Goal: Find specific page/section: Find specific page/section

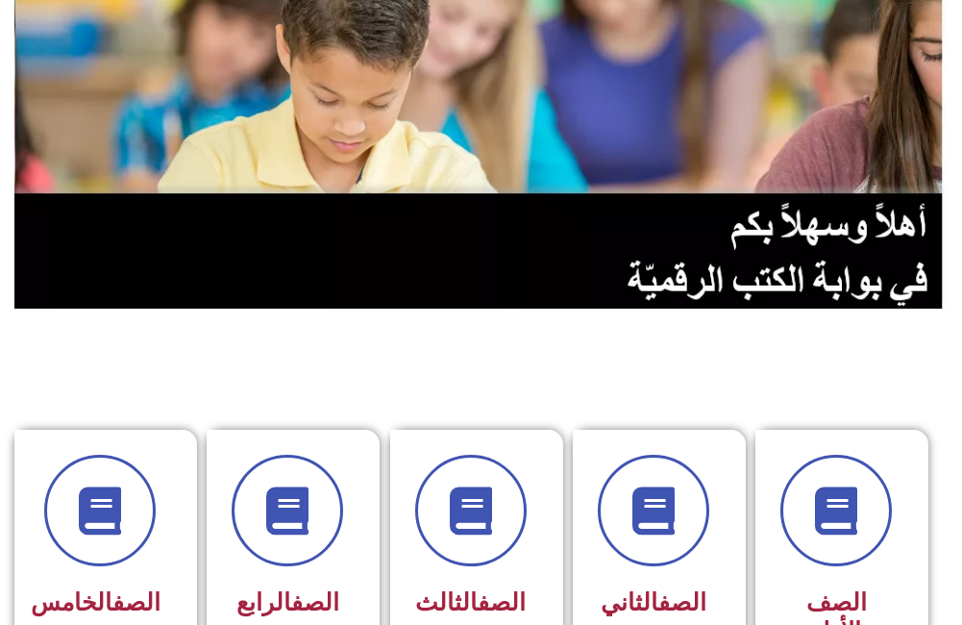
scroll to position [384, 0]
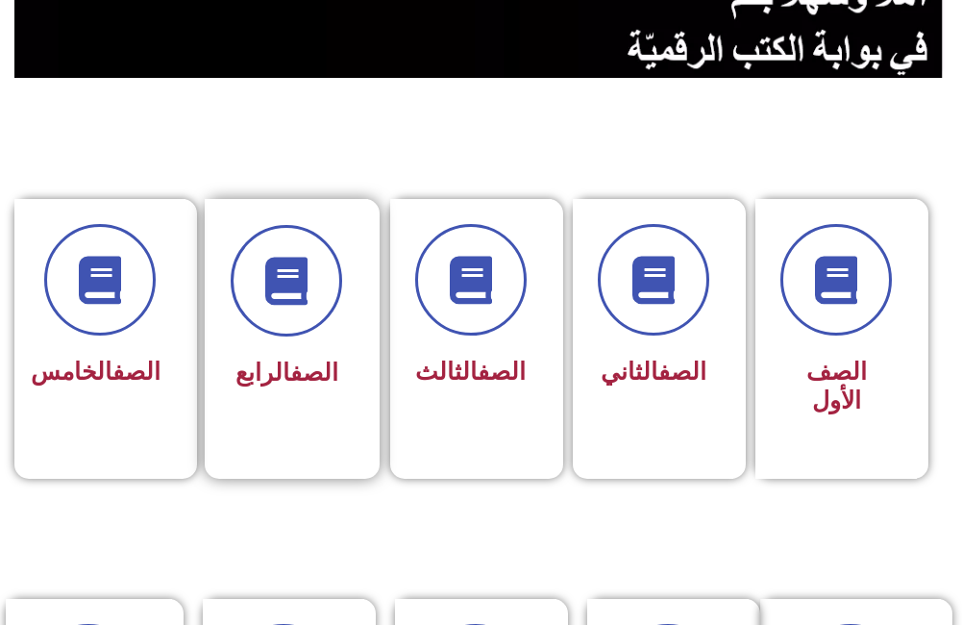
click at [328, 371] on link "الصف" at bounding box center [314, 372] width 48 height 28
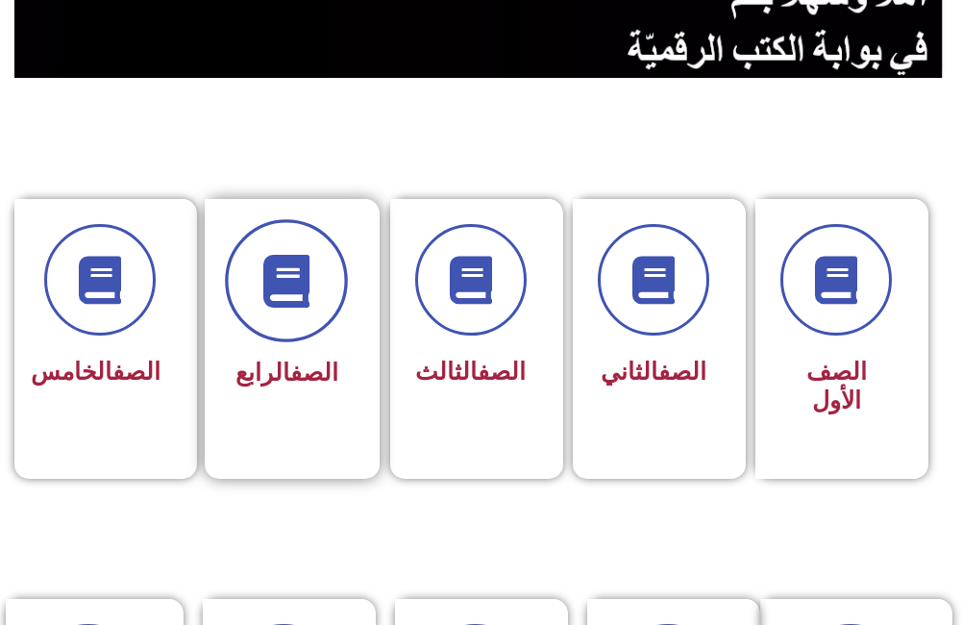
click at [265, 285] on icon at bounding box center [286, 280] width 53 height 53
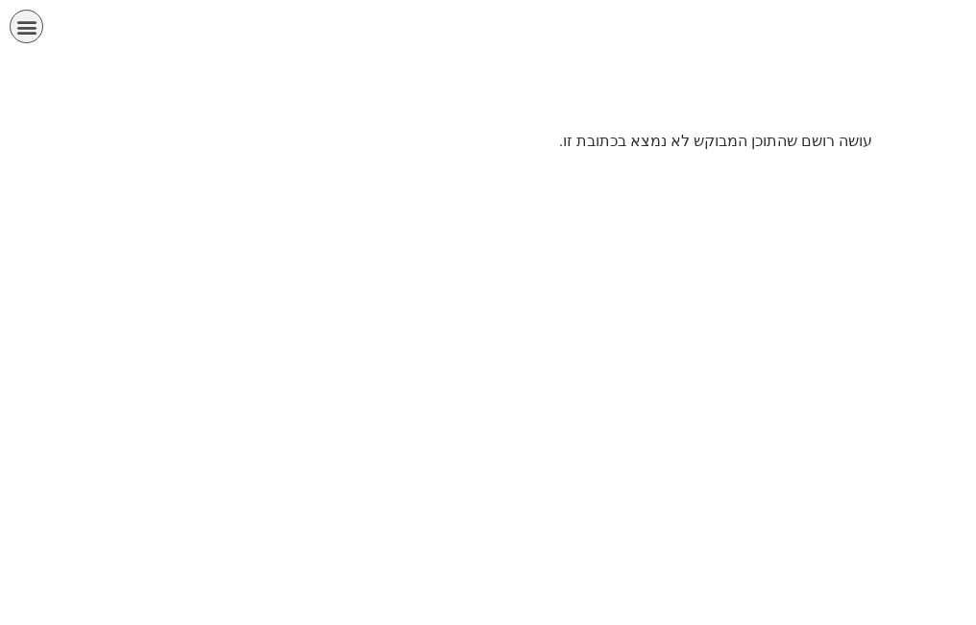
click at [724, 160] on html "الصفحة الرئيسية الصف الأول الصف الثاني الصف الثالث الصف الرابع الصف الخامس الصف…" at bounding box center [488, 83] width 976 height 166
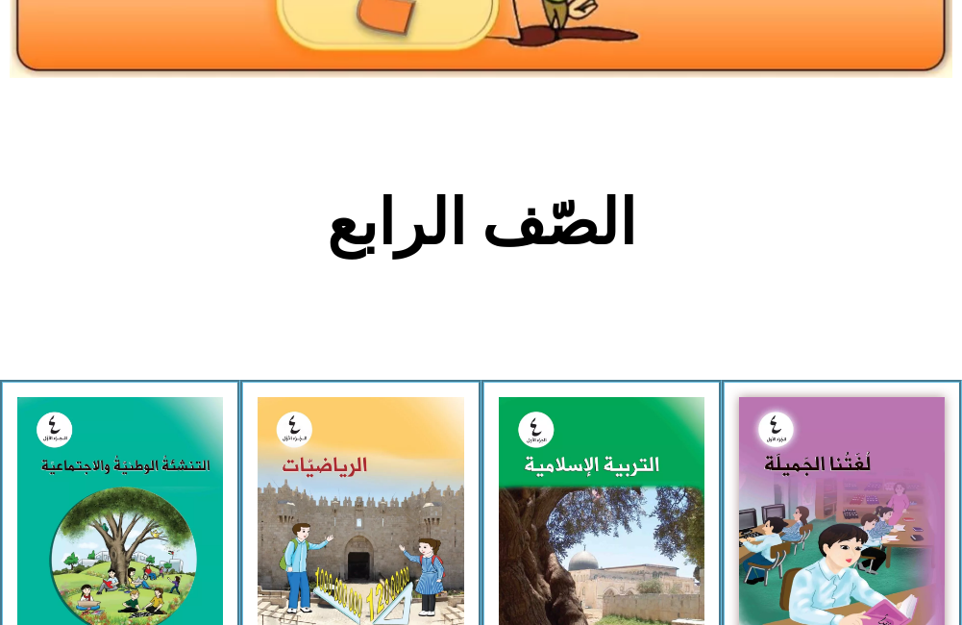
scroll to position [576, 0]
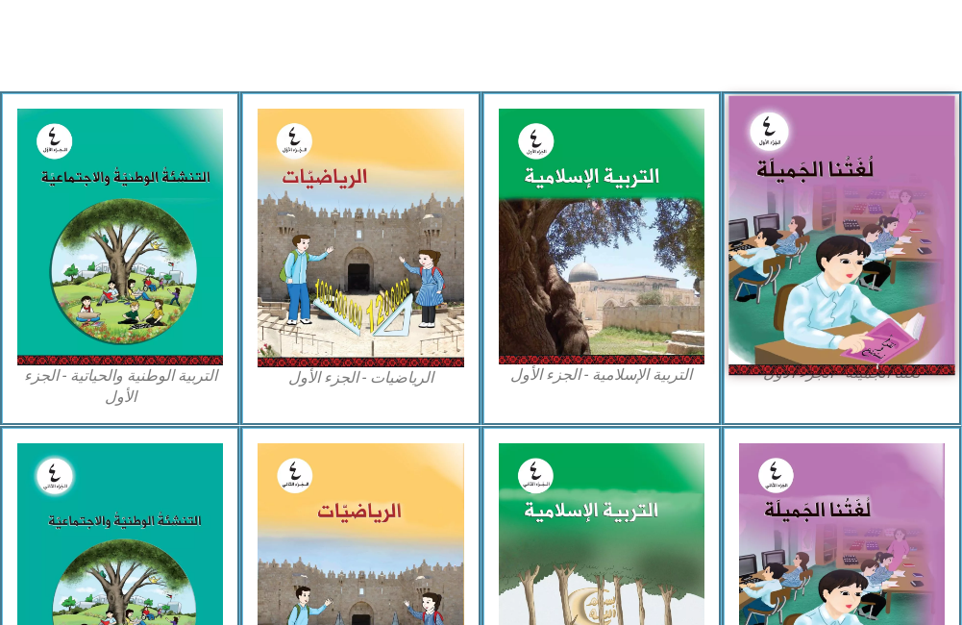
click at [813, 231] on img at bounding box center [841, 234] width 227 height 279
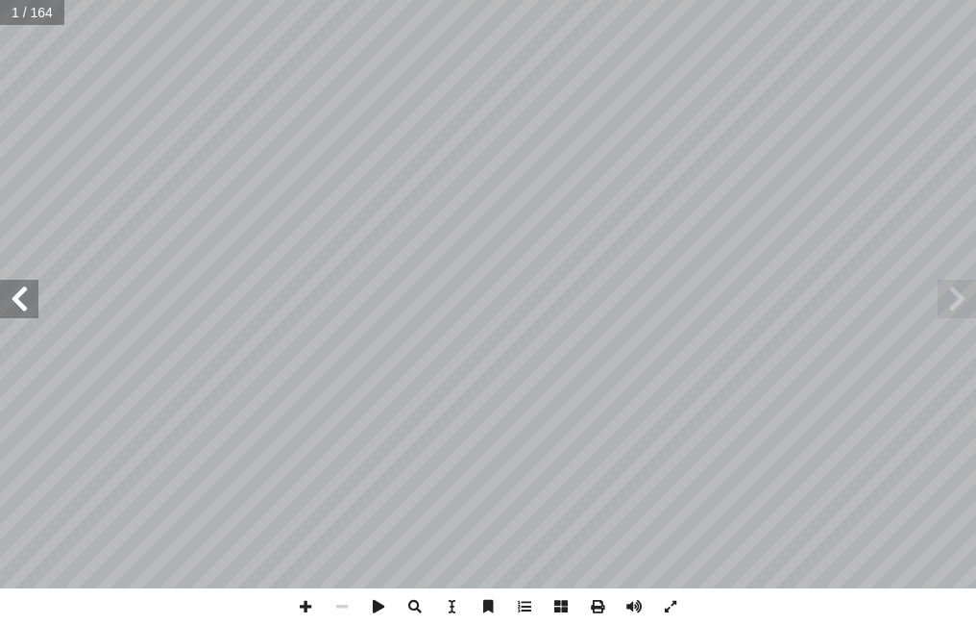
click at [35, 317] on span at bounding box center [19, 299] width 38 height 38
click at [34, 306] on span at bounding box center [19, 299] width 38 height 38
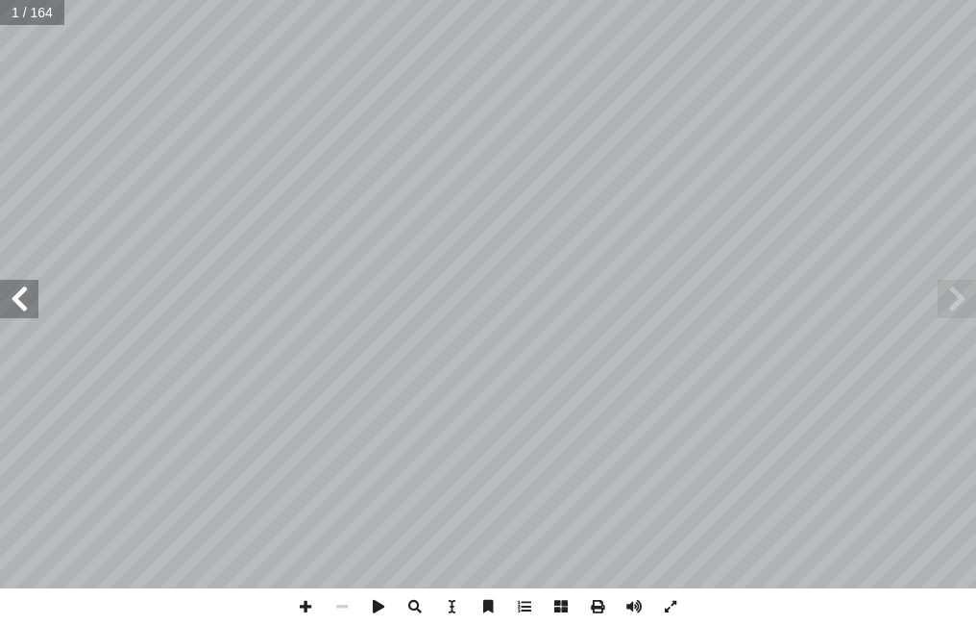
click at [34, 306] on span at bounding box center [19, 299] width 38 height 38
click at [26, 302] on span at bounding box center [19, 299] width 38 height 38
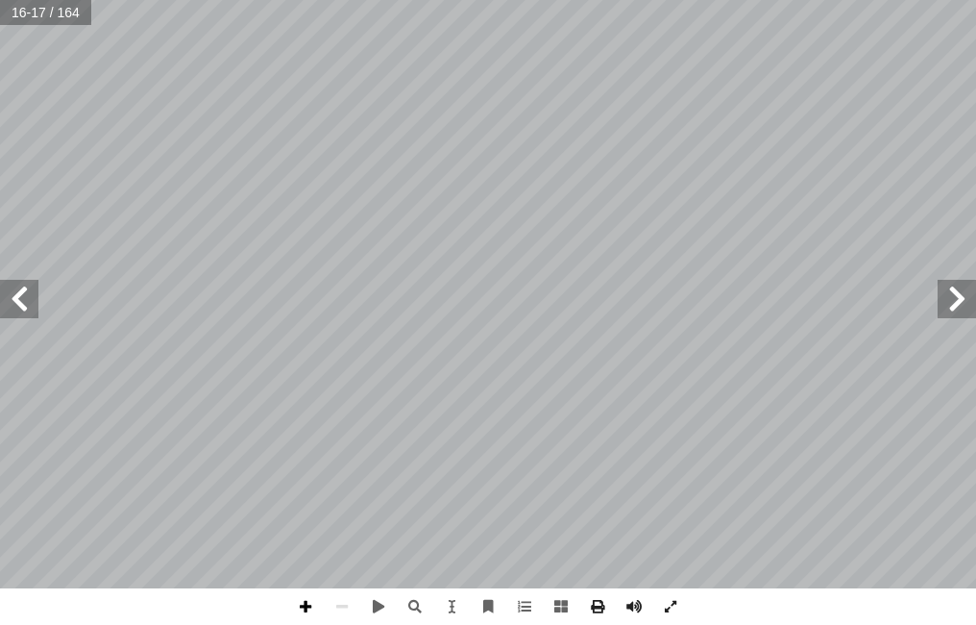
click at [292, 595] on span at bounding box center [305, 606] width 37 height 37
click at [943, 312] on span at bounding box center [957, 299] width 38 height 38
click at [28, 310] on span at bounding box center [19, 299] width 38 height 38
click at [344, 604] on span at bounding box center [342, 606] width 37 height 37
